Goal: Information Seeking & Learning: Understand process/instructions

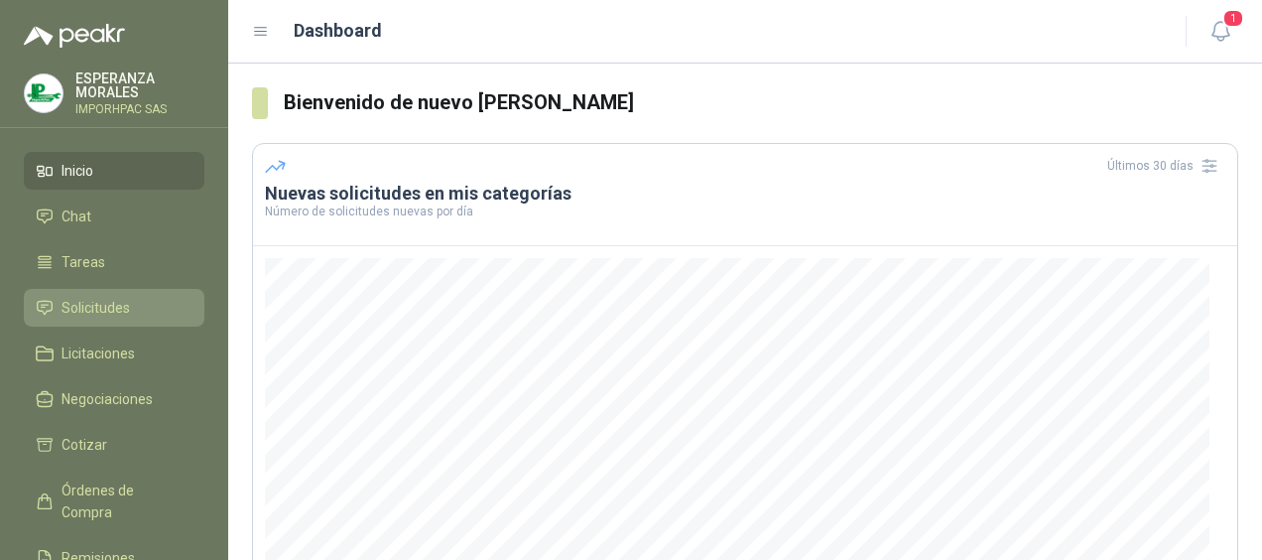
click at [94, 297] on span "Solicitudes" at bounding box center [96, 308] width 68 height 22
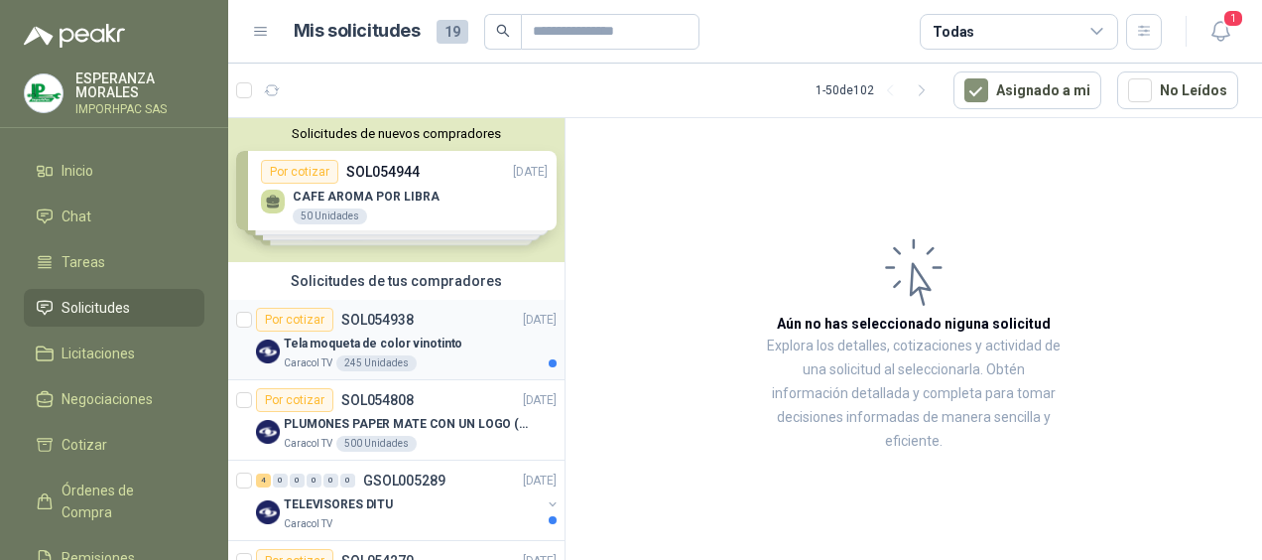
click at [297, 315] on div "Por cotizar" at bounding box center [294, 320] width 77 height 24
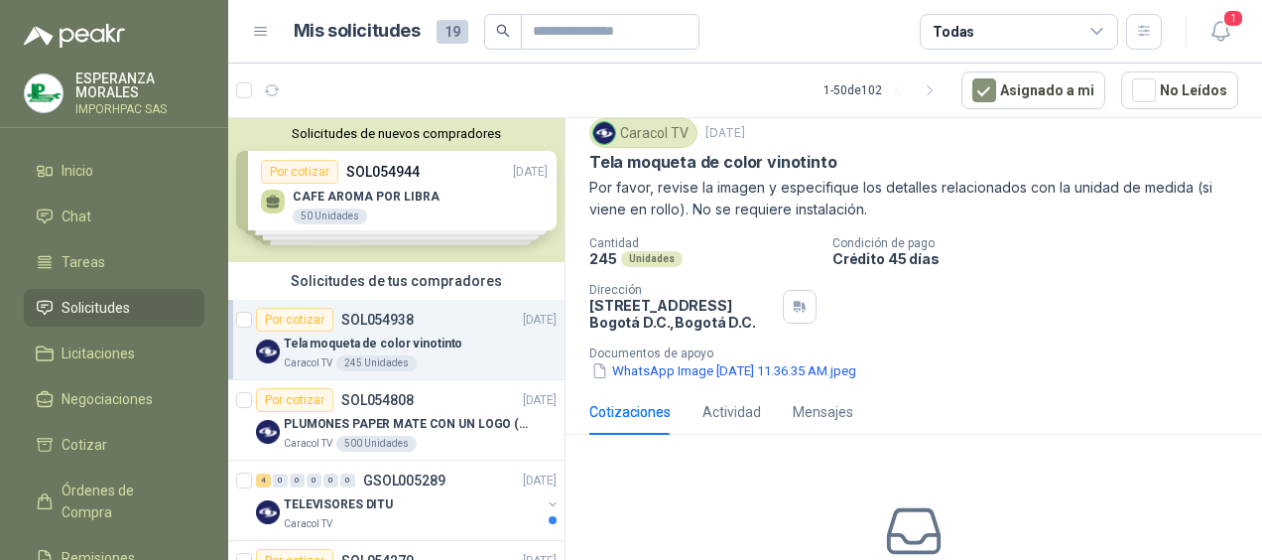
scroll to position [99, 0]
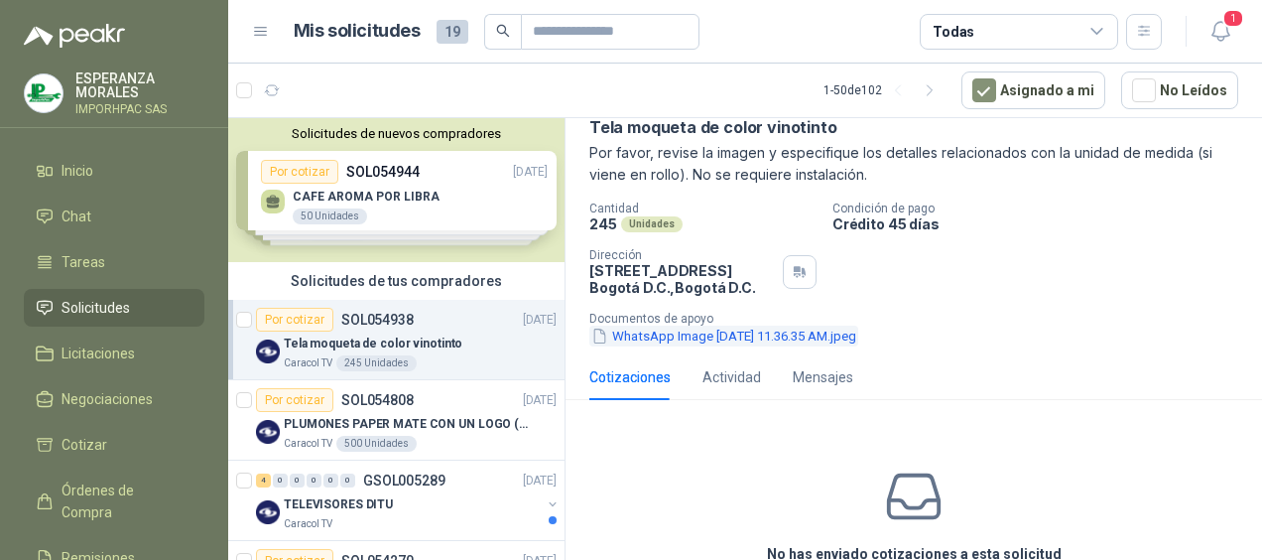
click at [603, 335] on icon "button" at bounding box center [599, 335] width 17 height 17
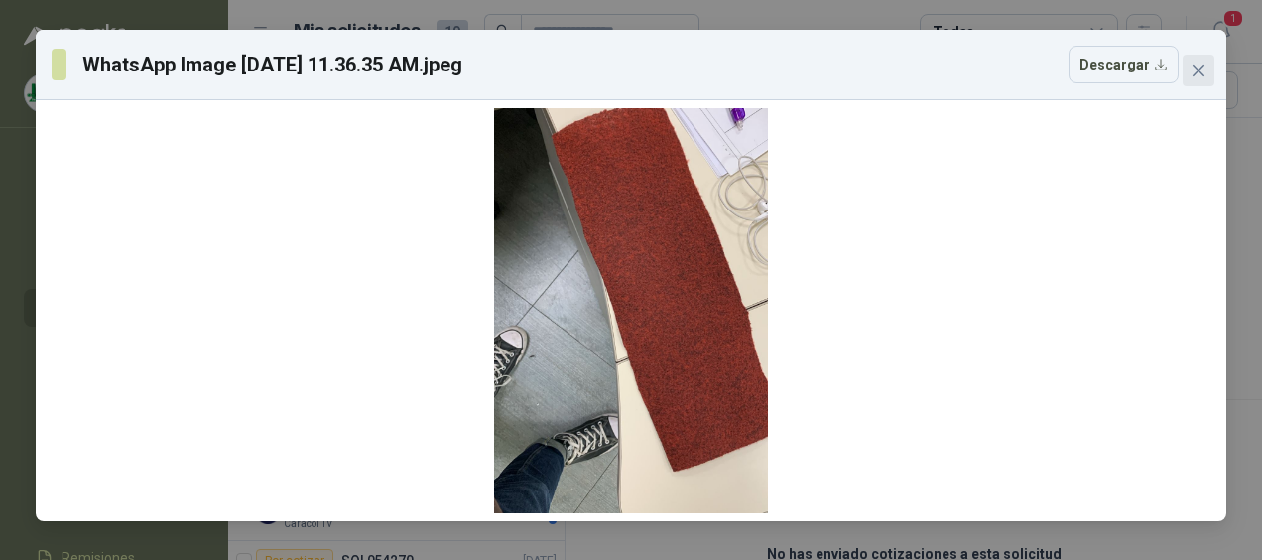
click at [1202, 70] on icon "close" at bounding box center [1198, 70] width 16 height 16
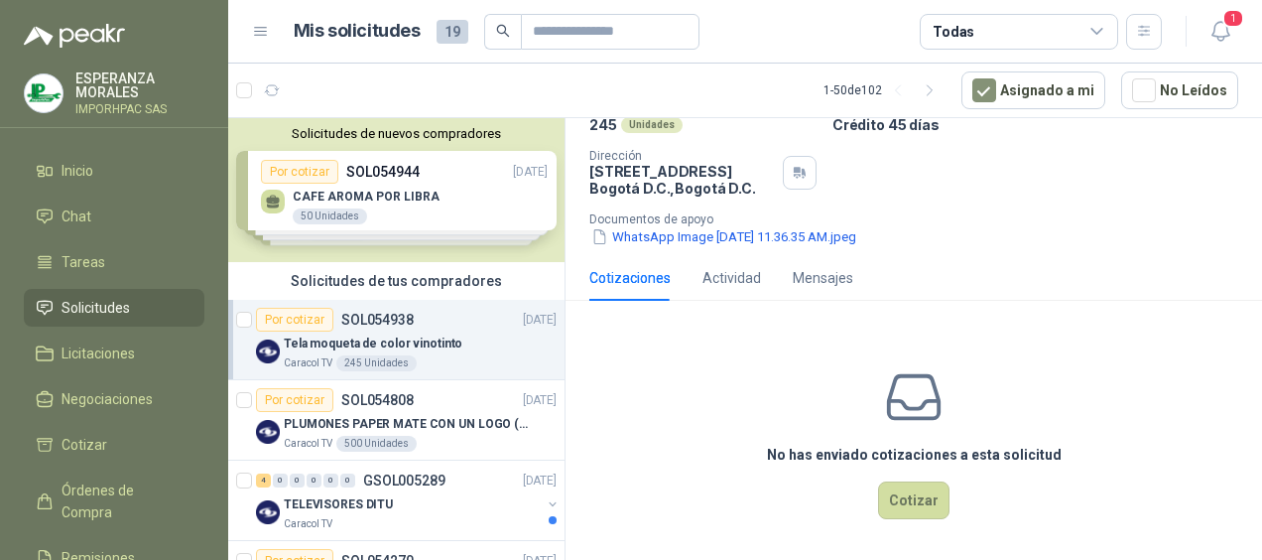
scroll to position [0, 0]
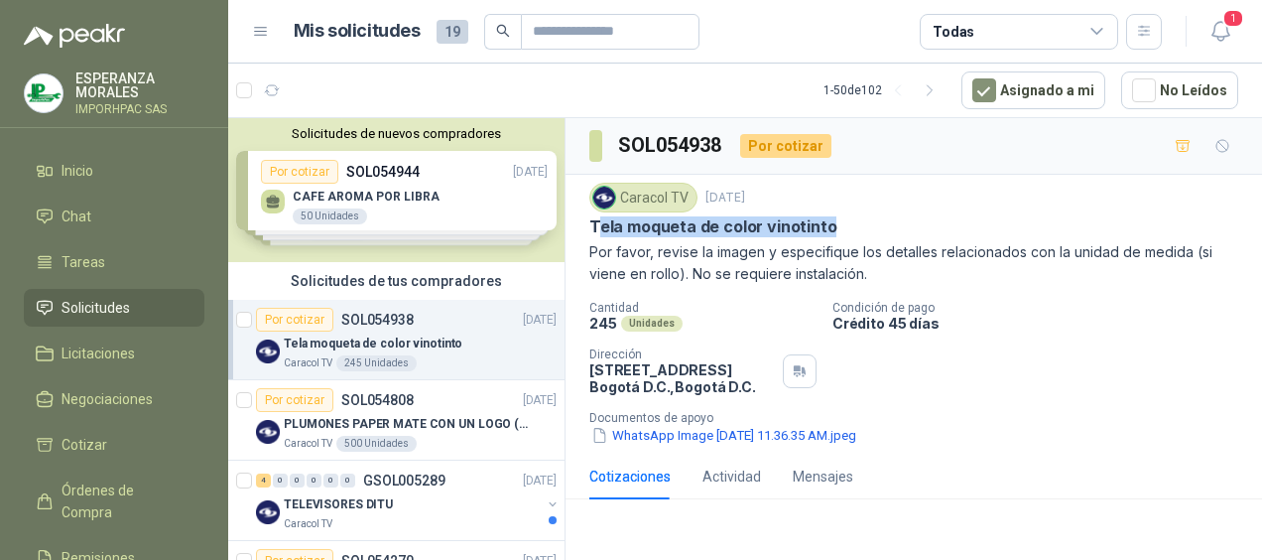
drag, startPoint x: 595, startPoint y: 222, endPoint x: 863, endPoint y: 224, distance: 267.9
click at [863, 224] on div "Tela moqueta de color vinotinto" at bounding box center [913, 226] width 649 height 21
drag, startPoint x: 863, startPoint y: 224, endPoint x: 802, endPoint y: 230, distance: 61.8
copy p "ela moqueta de color vinotinto"
click at [1054, 351] on div "Cantidad 245 Unidades Condición de pago Crédito 45 días Dirección [STREET_ADDRE…" at bounding box center [913, 373] width 649 height 145
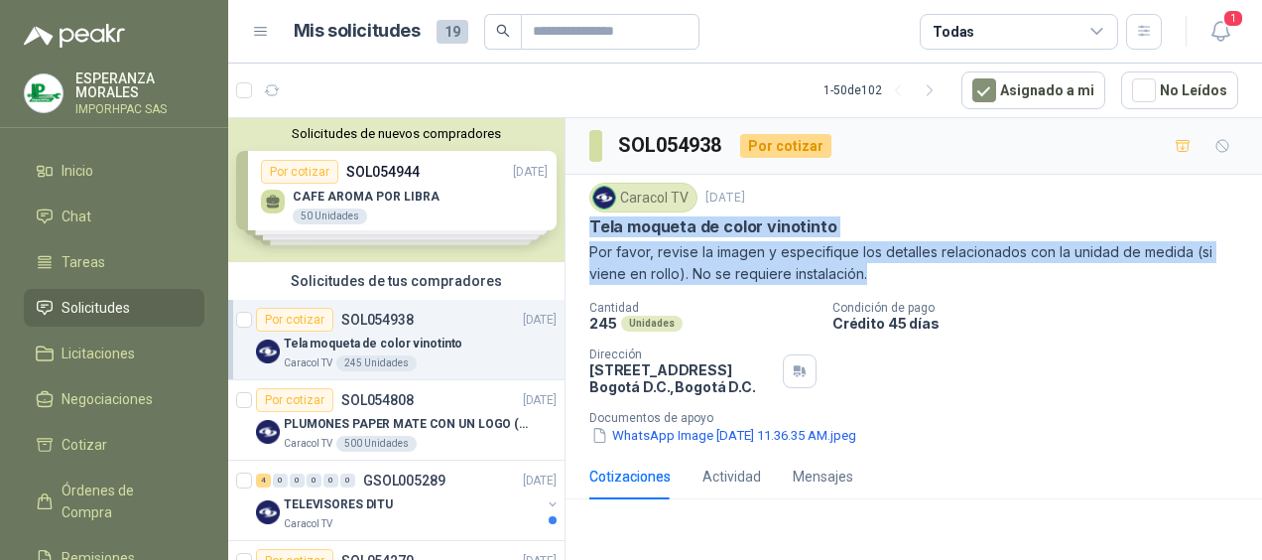
drag, startPoint x: 585, startPoint y: 218, endPoint x: 926, endPoint y: 274, distance: 344.8
click at [926, 274] on div "Caracol TV [DATE] Tela moqueta de color vinotinto Por favor, revise la imagen y…" at bounding box center [913, 314] width 696 height 279
copy div "Tela moqueta de color vinotinto Por favor, revise la imagen y especifique los d…"
click at [600, 429] on icon "button" at bounding box center [599, 436] width 10 height 14
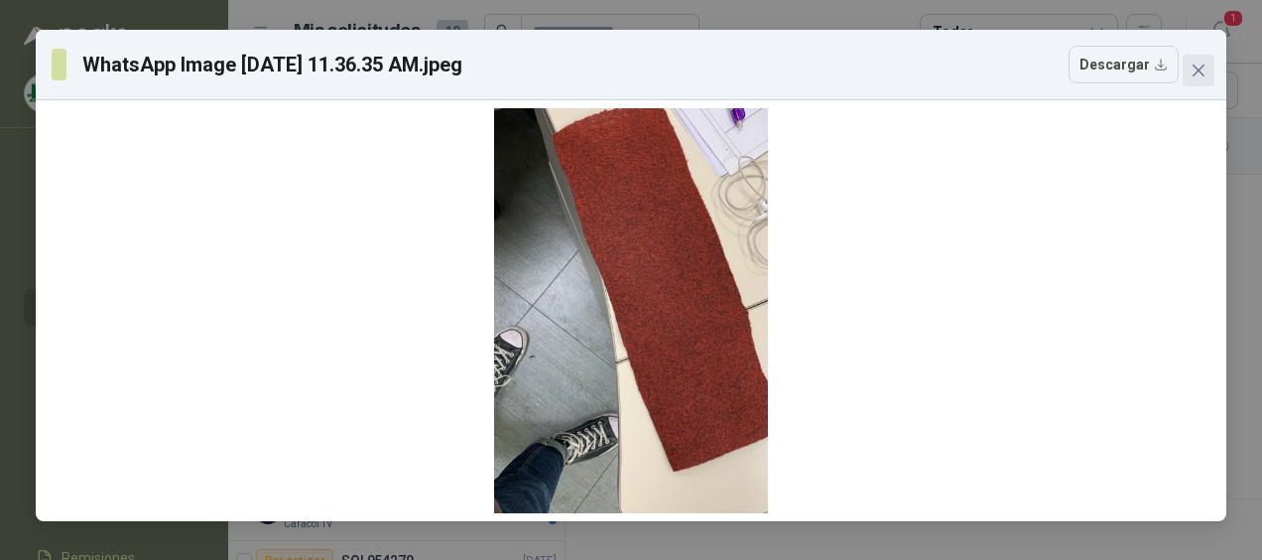
click at [1200, 68] on icon "close" at bounding box center [1198, 70] width 12 height 12
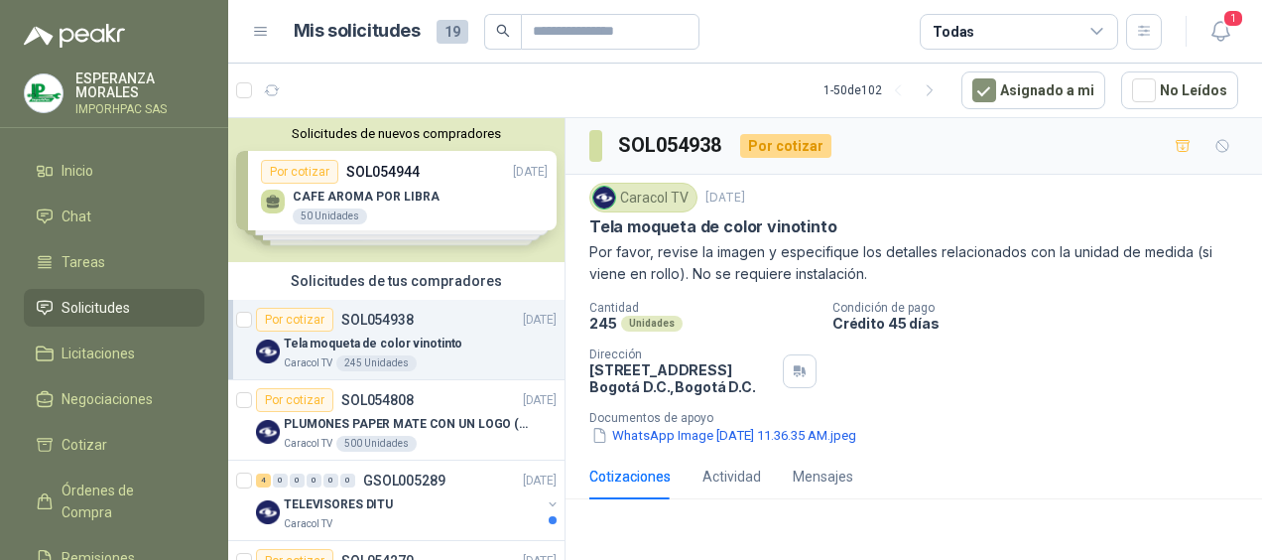
click at [1043, 344] on div "Cantidad 245 Unidades Condición de pago Crédito 45 días Dirección [STREET_ADDRE…" at bounding box center [913, 373] width 649 height 145
